Goal: Check status: Check status

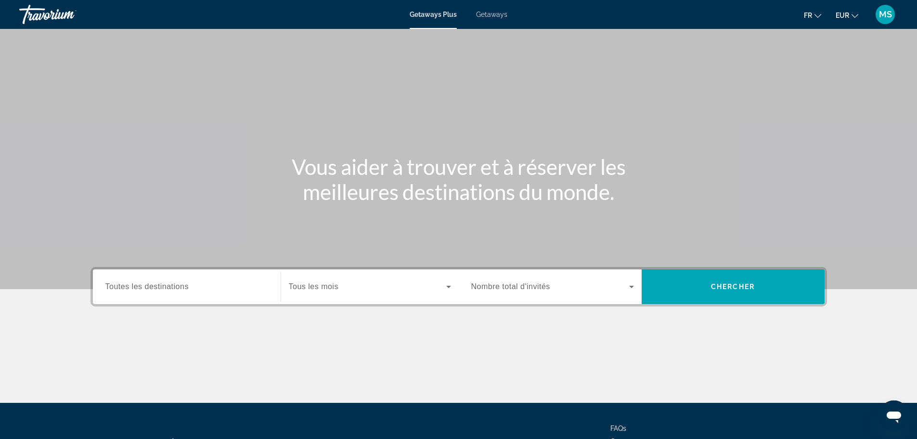
click at [887, 14] on span "MS" at bounding box center [885, 15] width 13 height 10
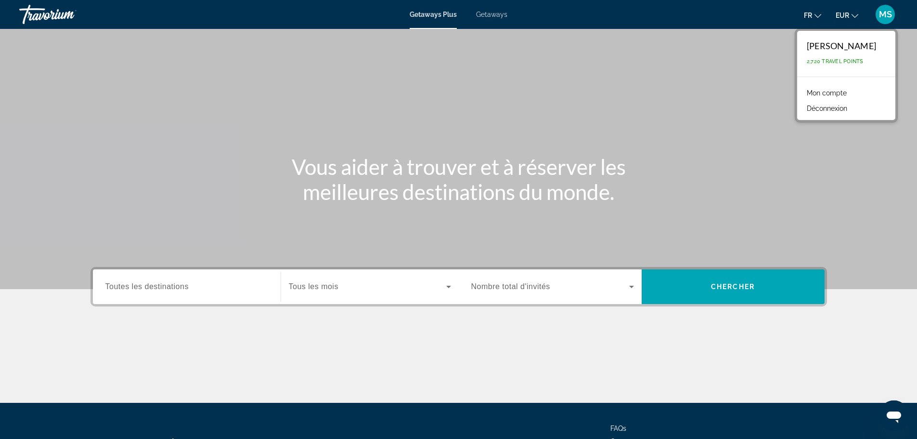
click at [828, 90] on link "Mon compte" at bounding box center [827, 93] width 50 height 13
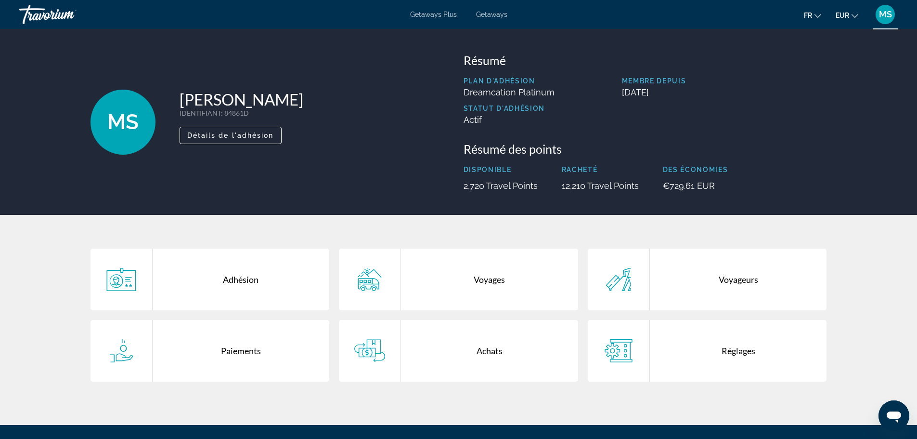
click at [453, 348] on div "Achats" at bounding box center [489, 351] width 177 height 62
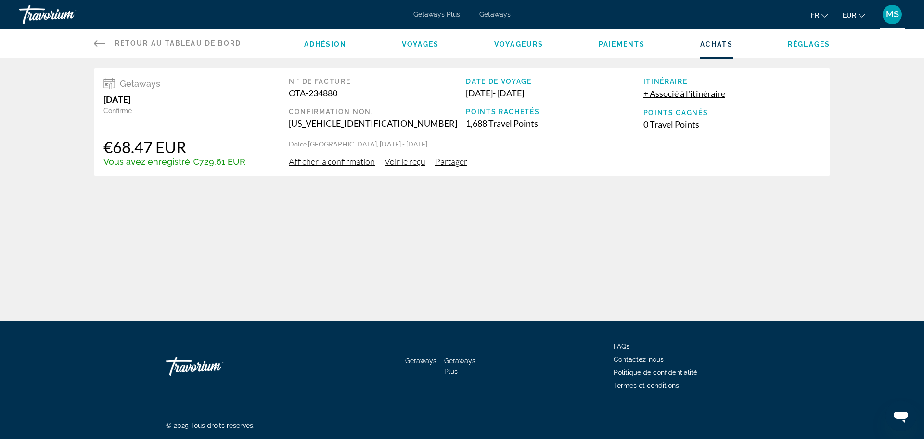
click at [603, 194] on div "Retour au tableau de bord Tableau de bord Adhésion Voyages Voyageurs Paiements …" at bounding box center [462, 160] width 924 height 321
click at [432, 46] on span "Voyages" at bounding box center [421, 44] width 38 height 8
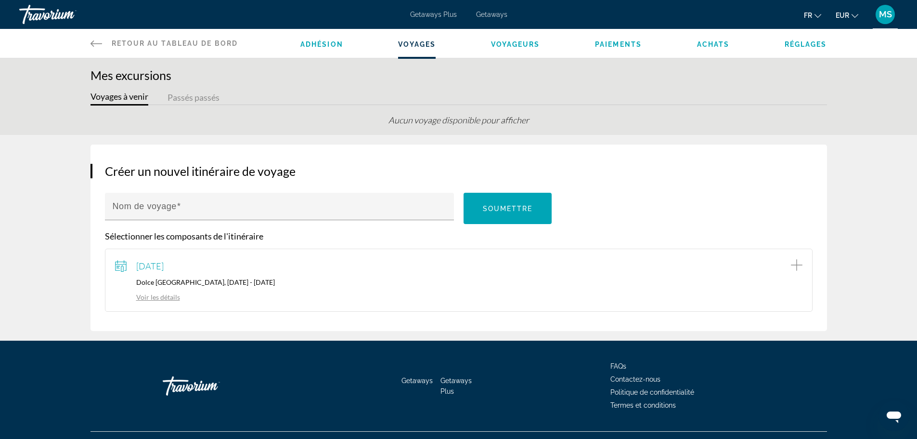
click at [176, 297] on link "Voir les détails" at bounding box center [147, 297] width 65 height 8
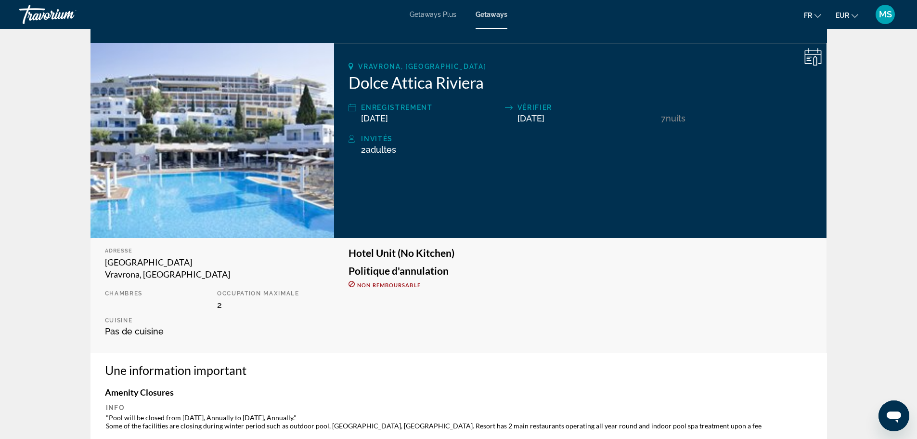
scroll to position [144, 0]
